Goal: Find contact information: Obtain details needed to contact an individual or organization

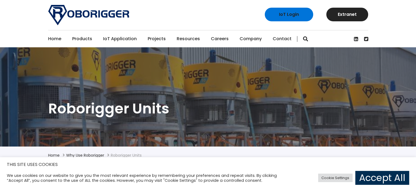
click at [392, 183] on link "Accept All" at bounding box center [383, 178] width 54 height 14
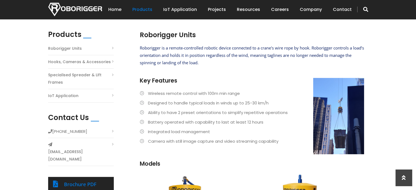
scroll to position [149, 0]
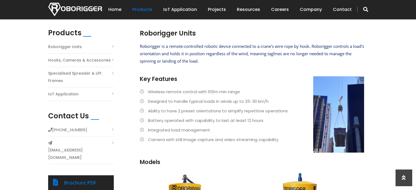
click at [110, 44] on li "Roborigger Units" at bounding box center [81, 48] width 66 height 11
click at [67, 47] on link "Roborigger Units" at bounding box center [65, 46] width 34 height 7
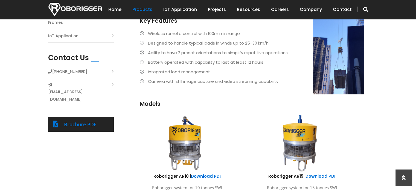
scroll to position [210, 0]
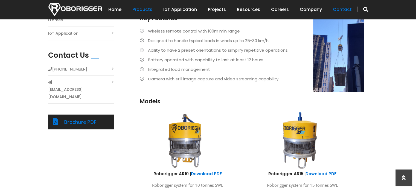
click at [343, 11] on link "Contact" at bounding box center [342, 9] width 19 height 17
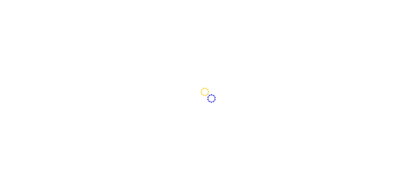
type input "[GEOGRAPHIC_DATA] ([GEOGRAPHIC_DATA])"
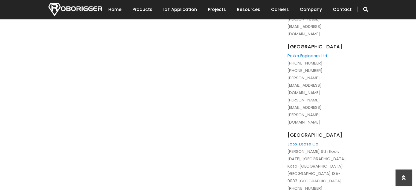
scroll to position [788, 0]
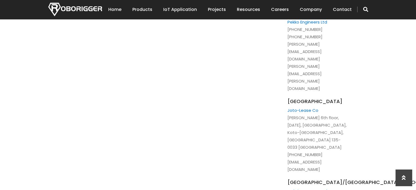
drag, startPoint x: 351, startPoint y: 108, endPoint x: 287, endPoint y: 110, distance: 63.8
click at [287, 110] on div "Head Office: [STREET_ADDRESS] Production Facility: [STREET_ADDRESS] email: [EMA…" at bounding box center [308, 142] width 104 height 1263
copy li "[PERSON_NAME][EMAIL_ADDRESS][PERSON_NAME][DOMAIN_NAME]"
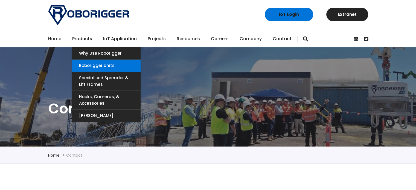
click at [101, 66] on link "Roborigger Units" at bounding box center [106, 66] width 68 height 12
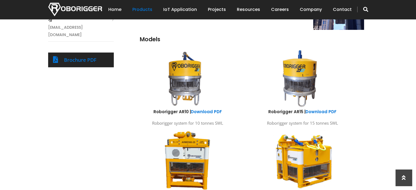
scroll to position [262, 0]
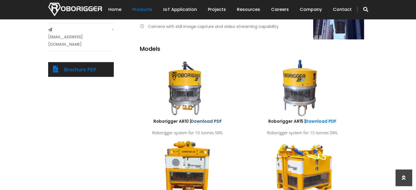
click at [210, 122] on link "Download PDF" at bounding box center [206, 122] width 31 height 6
click at [206, 122] on link "Download PDF" at bounding box center [206, 122] width 31 height 6
